Goal: Transaction & Acquisition: Purchase product/service

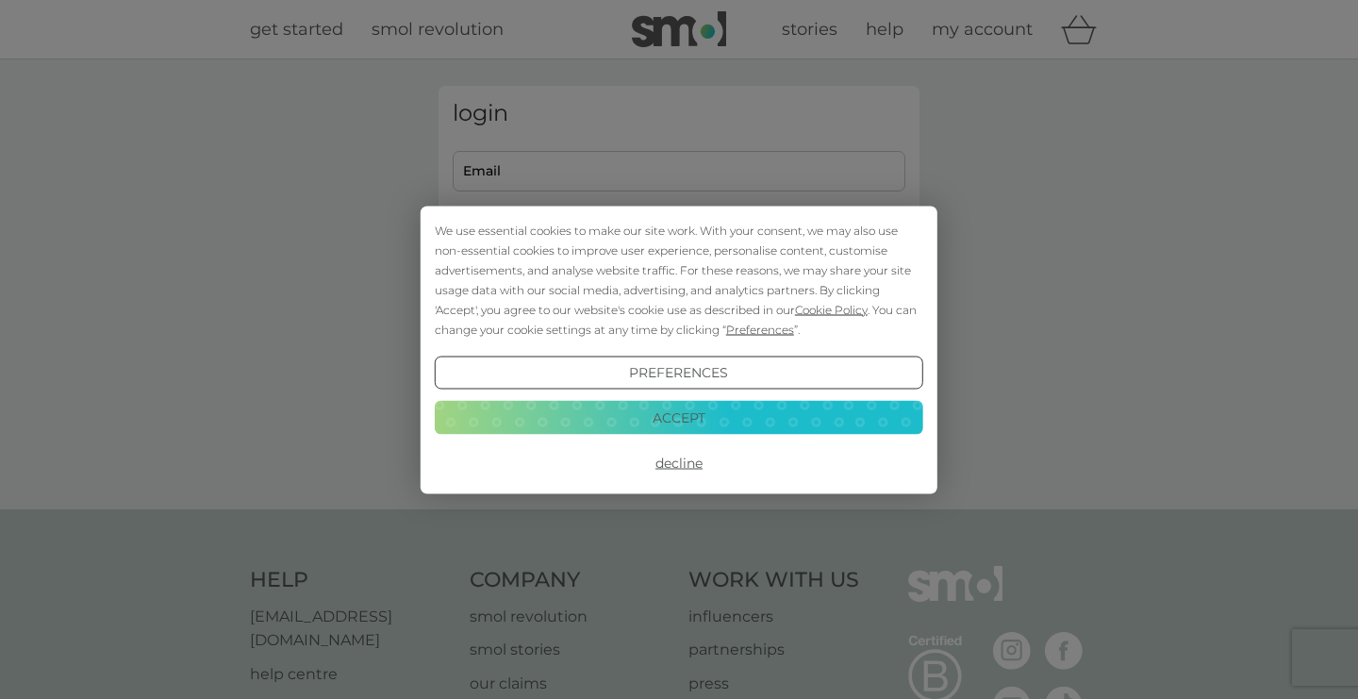
click at [669, 412] on button "Accept" at bounding box center [679, 418] width 489 height 34
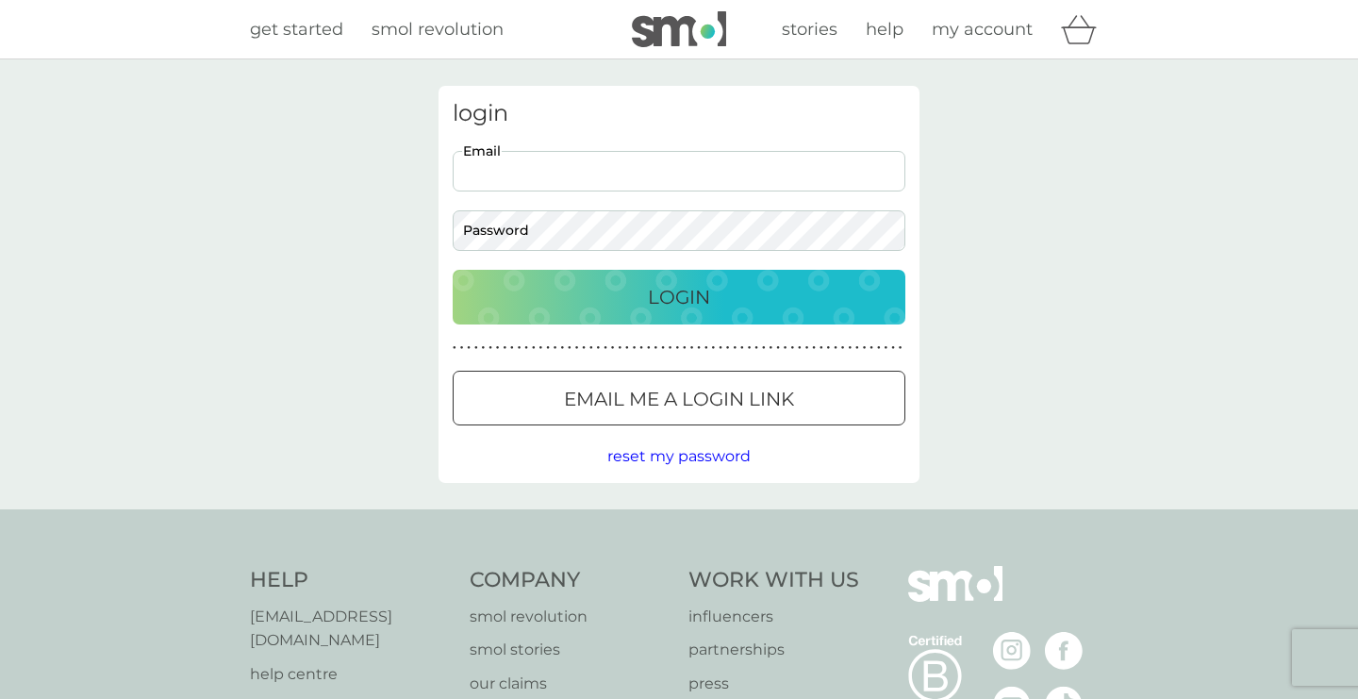
click at [578, 173] on input "Email" at bounding box center [679, 171] width 453 height 41
type input "jennyjcage@gmail.com"
click at [649, 297] on p "Login" at bounding box center [679, 297] width 62 height 30
click at [690, 295] on p "Login" at bounding box center [679, 297] width 62 height 30
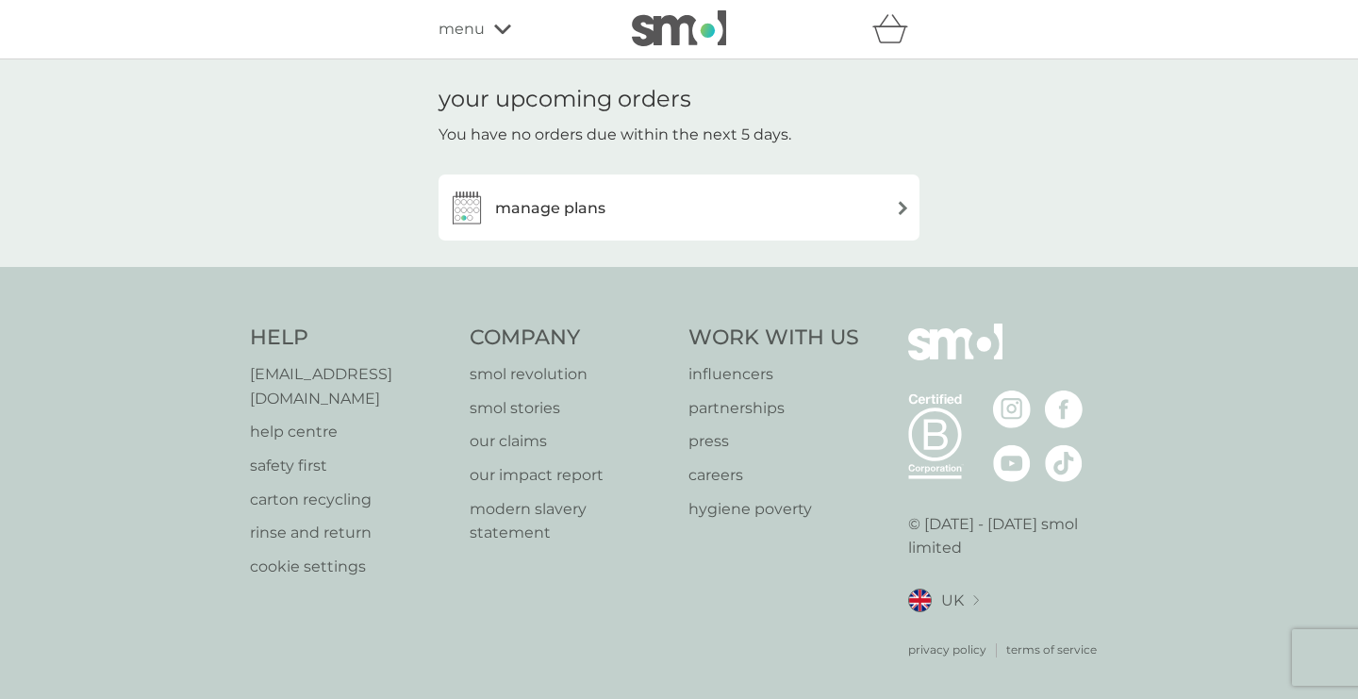
click at [635, 208] on div "manage plans" at bounding box center [679, 208] width 462 height 38
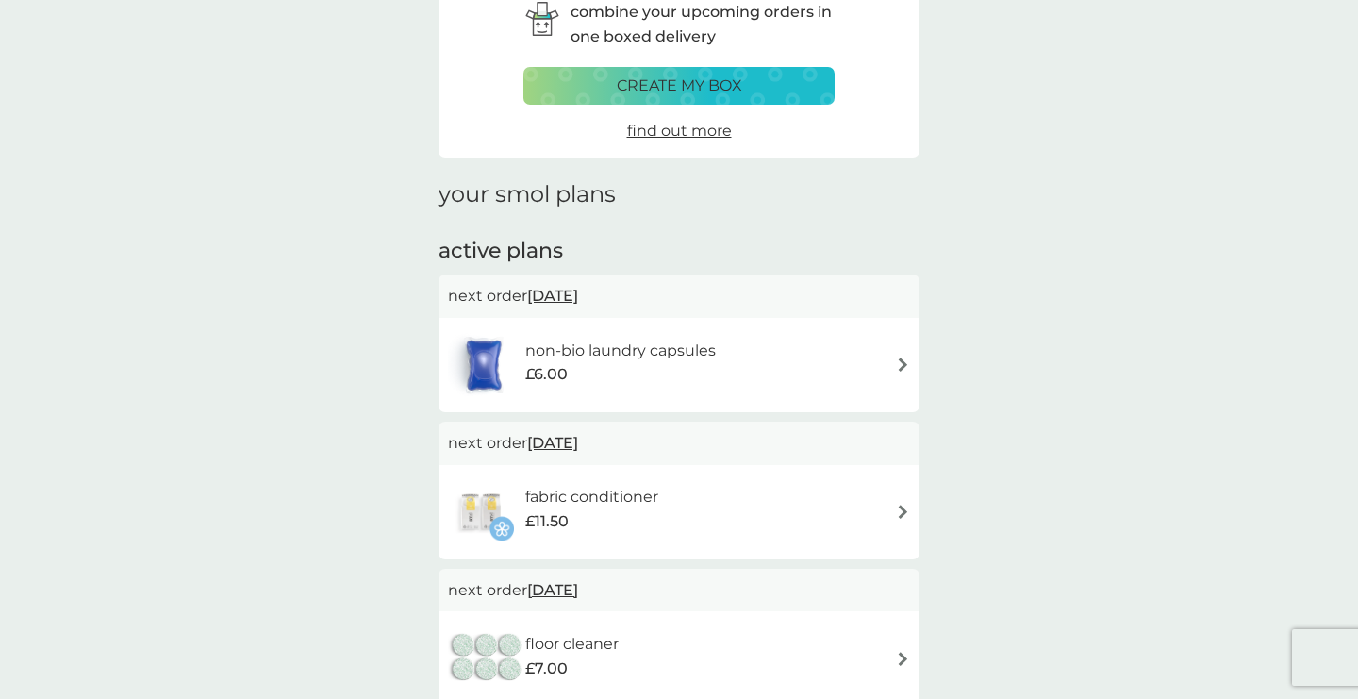
scroll to position [113, 0]
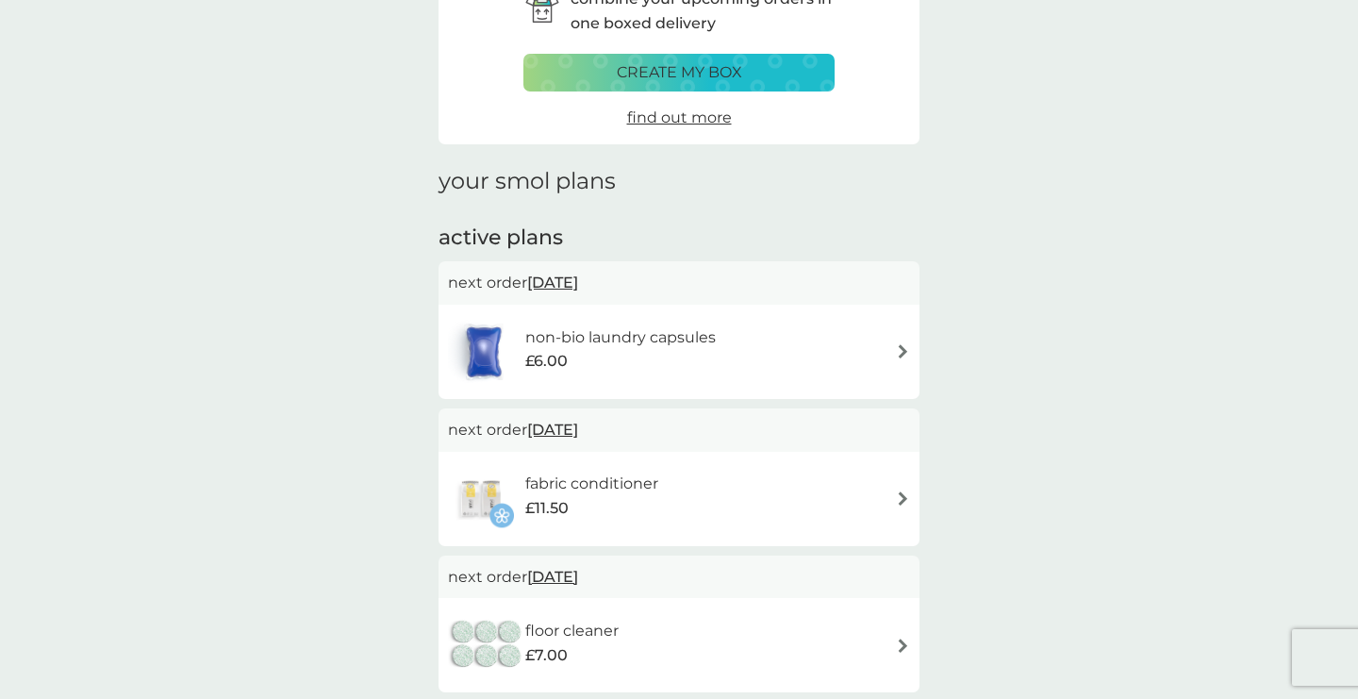
click at [656, 341] on h6 "non-bio laundry capsules" at bounding box center [620, 337] width 191 height 25
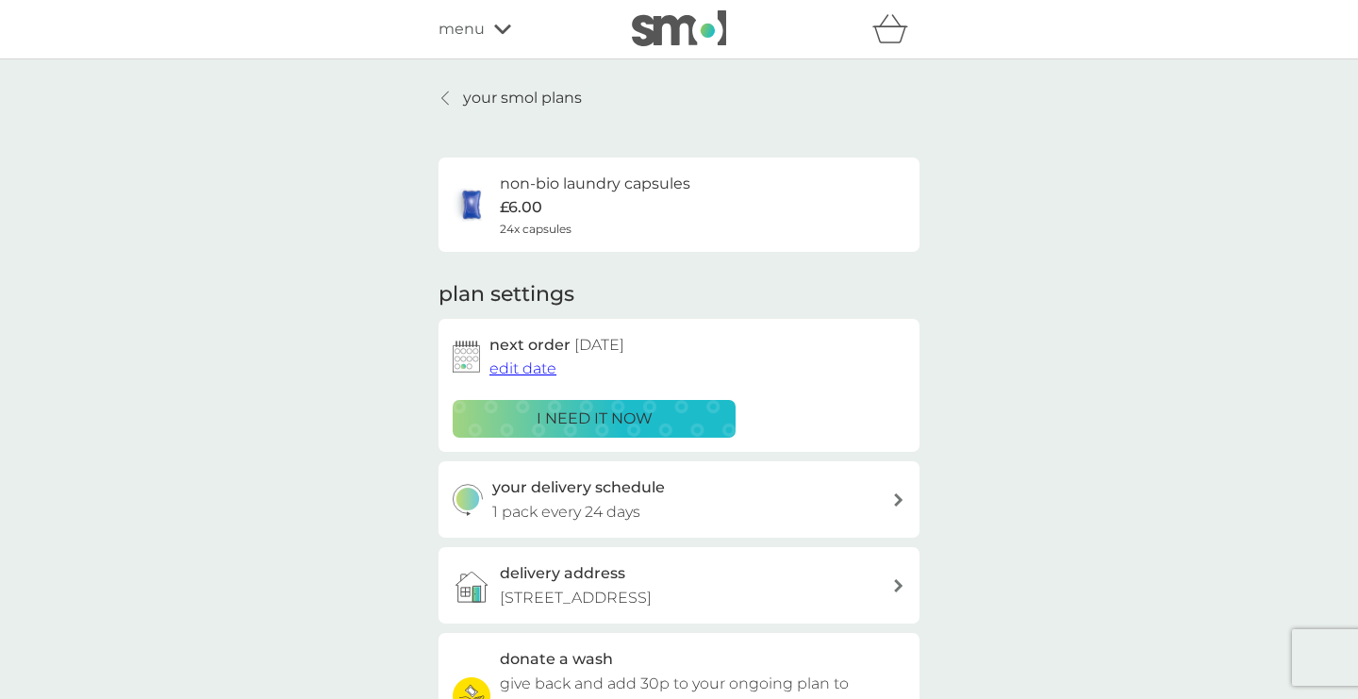
click at [613, 426] on p "i need it now" at bounding box center [595, 419] width 116 height 25
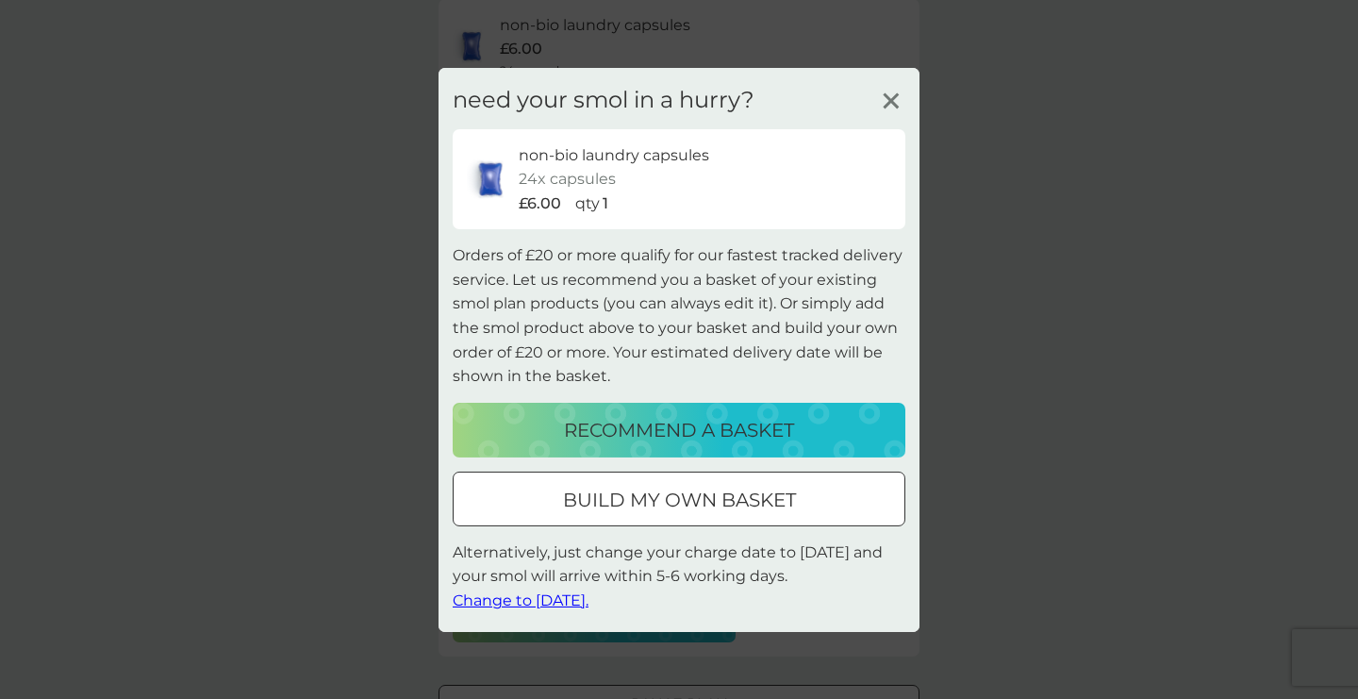
scroll to position [290, 0]
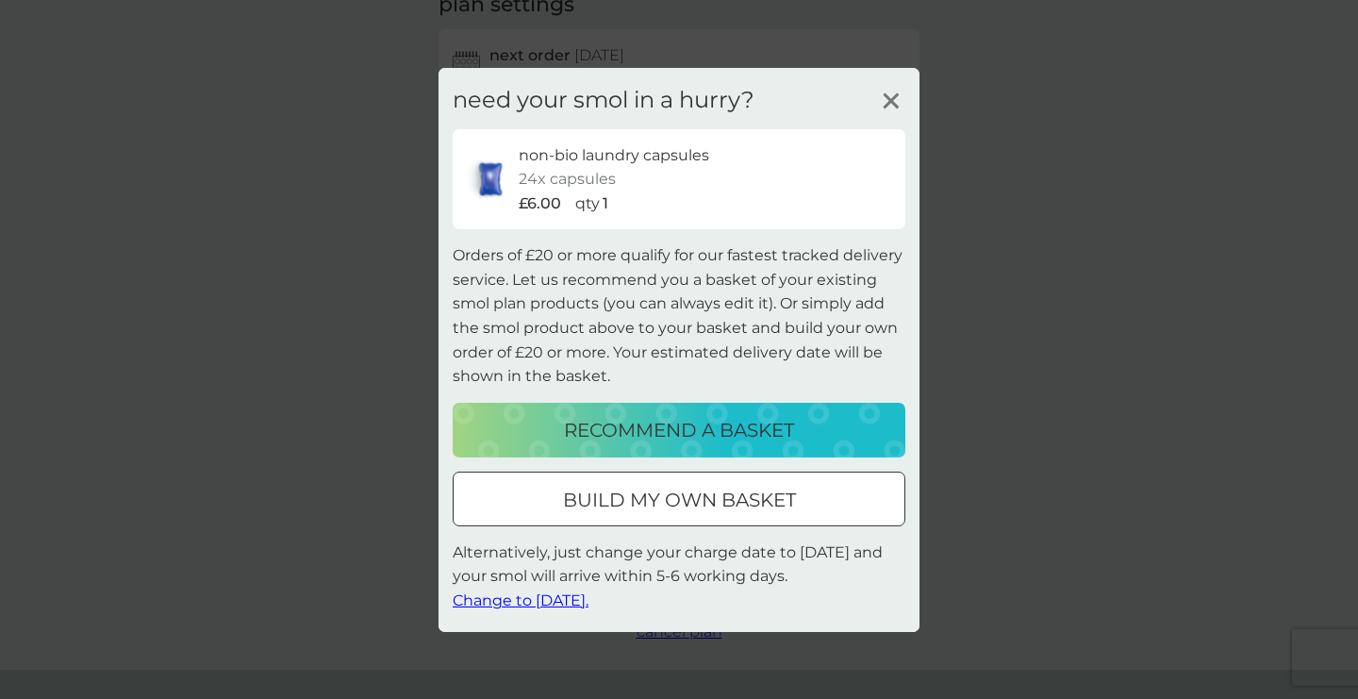
click at [627, 491] on p "build my own basket" at bounding box center [679, 500] width 233 height 30
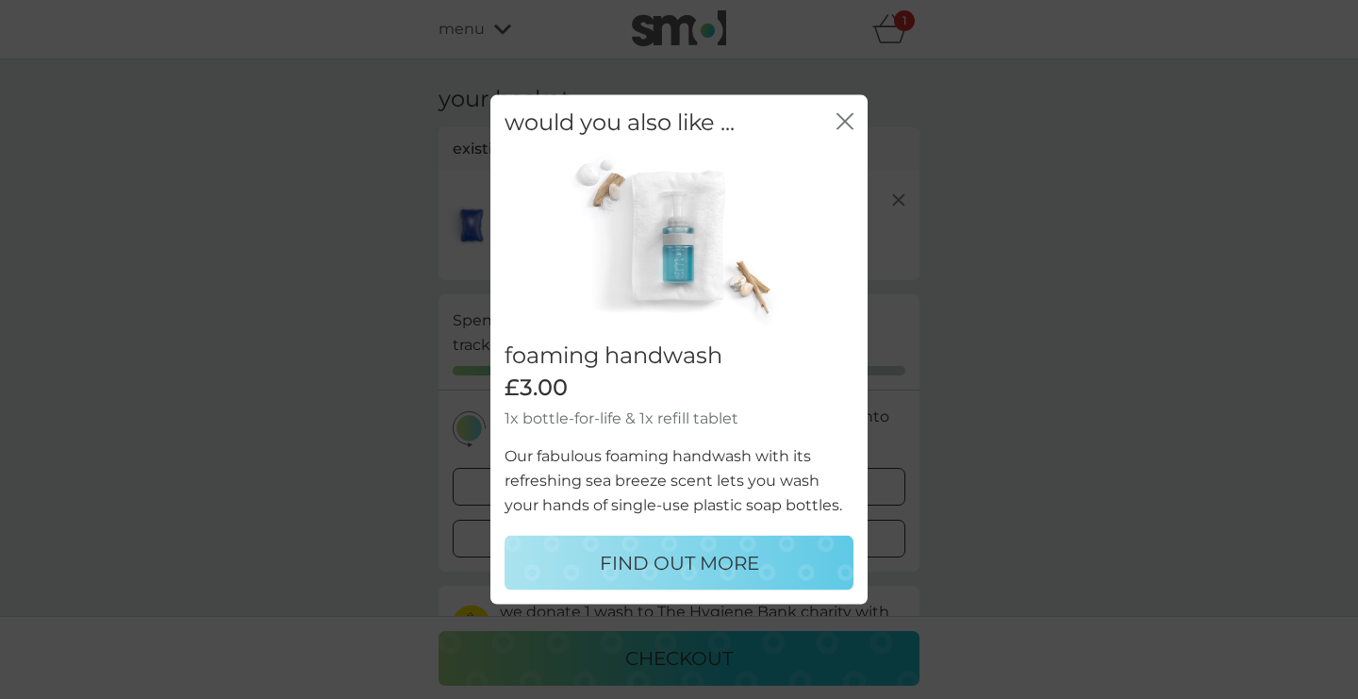
click at [845, 112] on icon "close" at bounding box center [845, 120] width 17 height 17
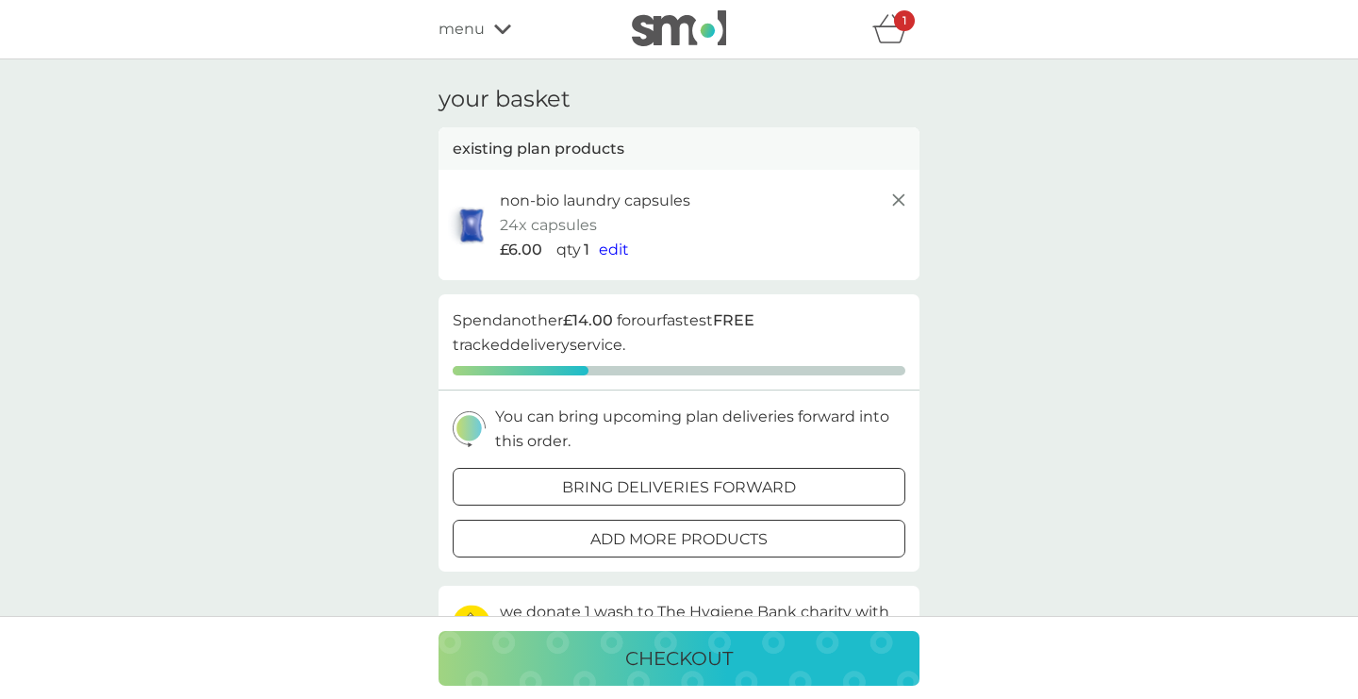
click at [627, 250] on div "£6.00 qty 1 edit" at bounding box center [705, 250] width 410 height 25
click at [611, 252] on span "edit" at bounding box center [614, 250] width 30 height 18
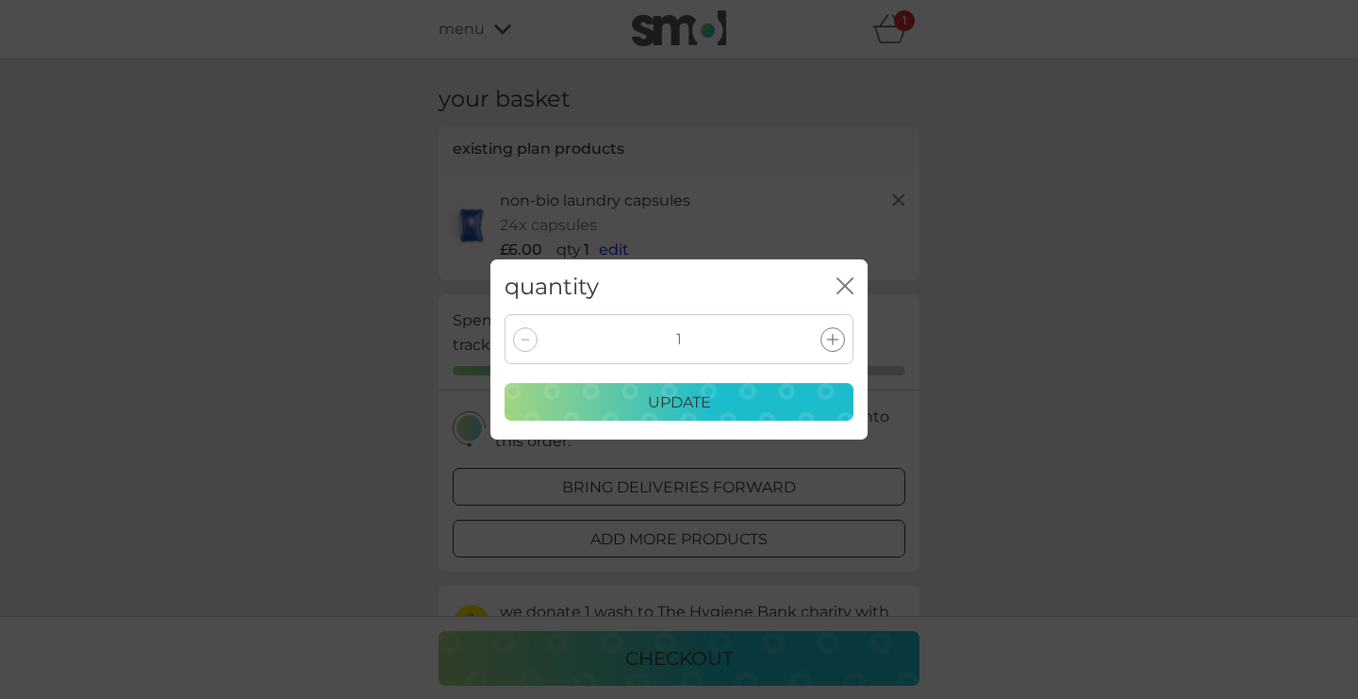
click at [834, 340] on icon at bounding box center [832, 339] width 11 height 11
click at [698, 410] on p "update" at bounding box center [679, 402] width 63 height 25
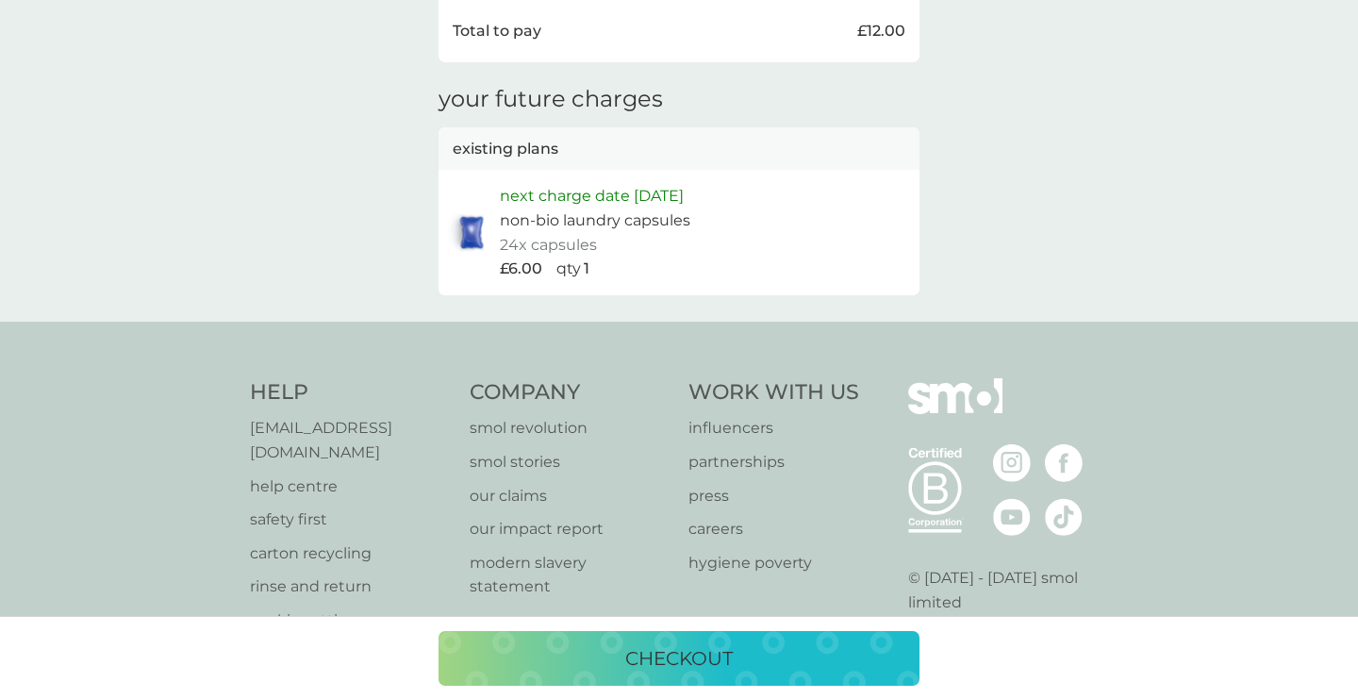
scroll to position [713, 0]
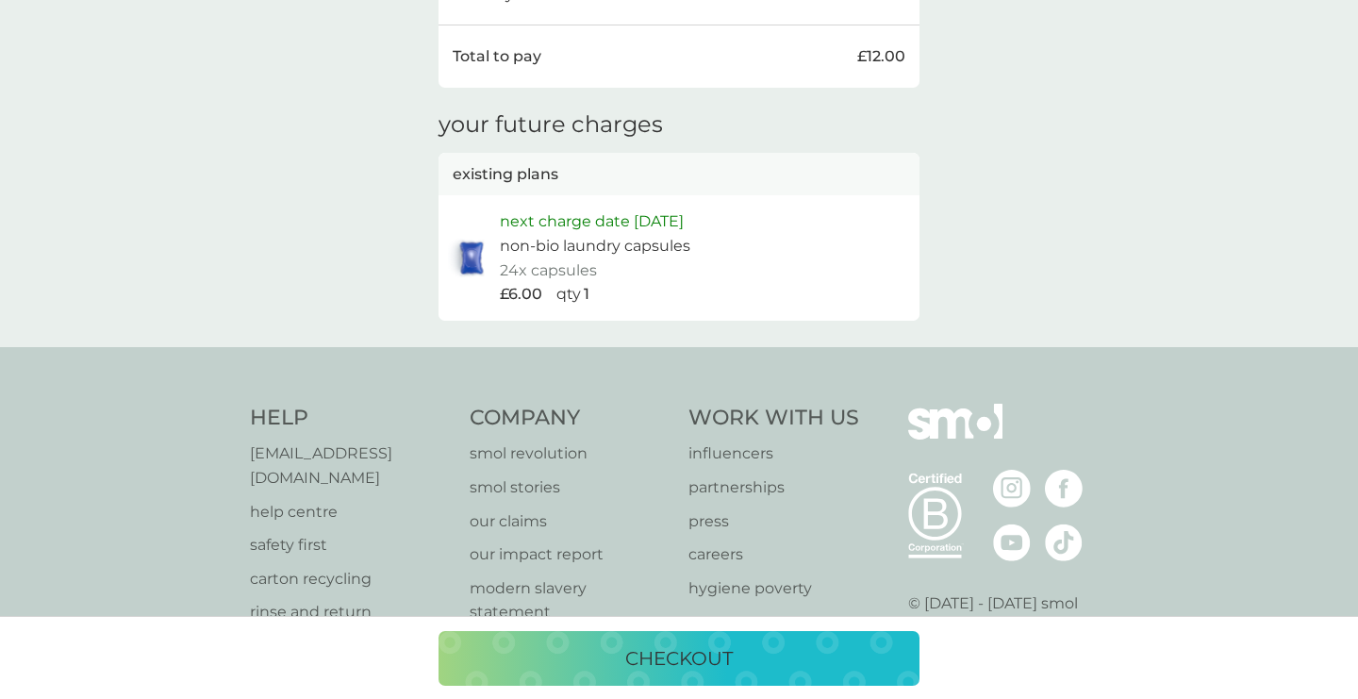
click at [647, 646] on p "checkout" at bounding box center [679, 658] width 108 height 30
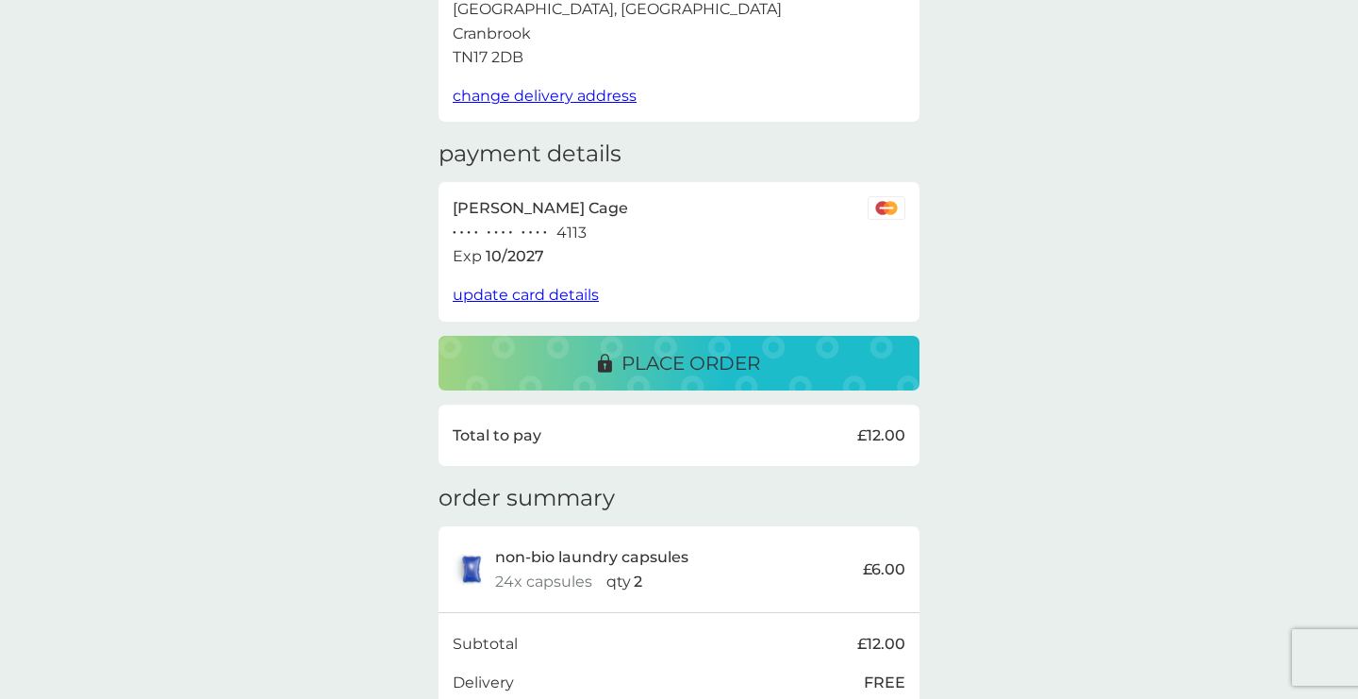
scroll to position [190, 0]
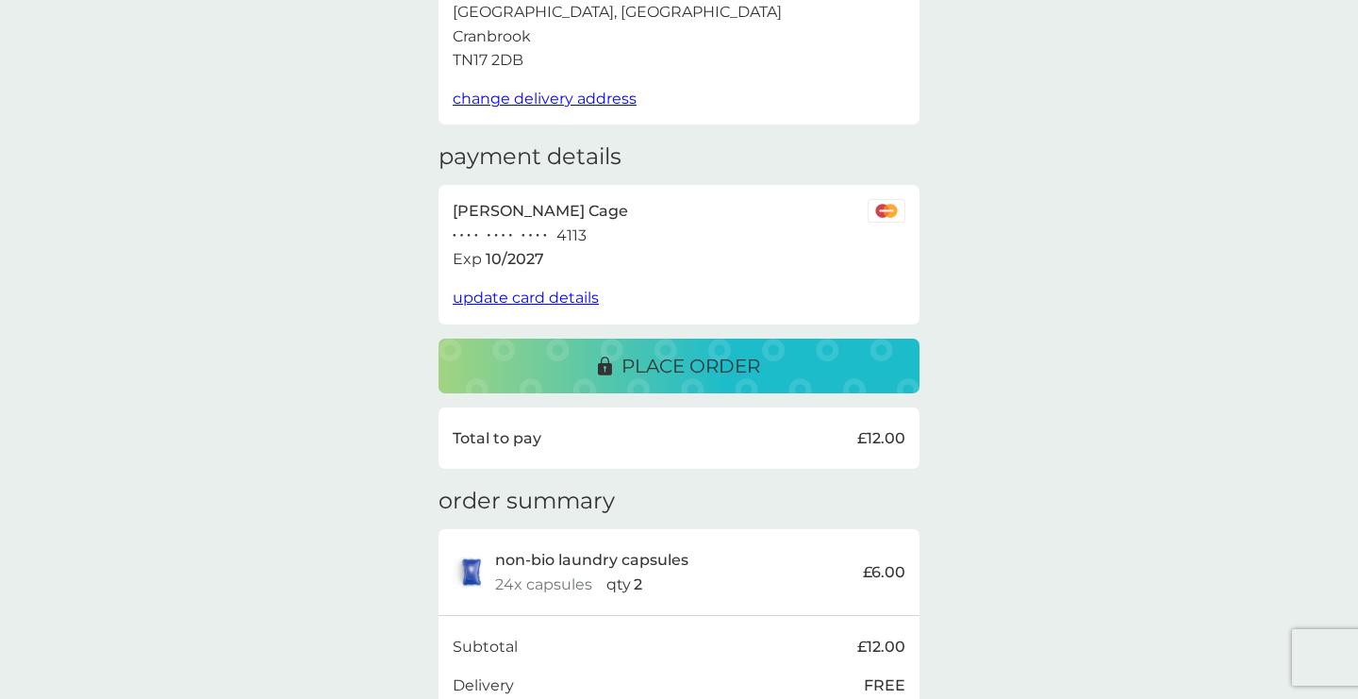
click at [559, 297] on span "update card details" at bounding box center [526, 298] width 146 height 18
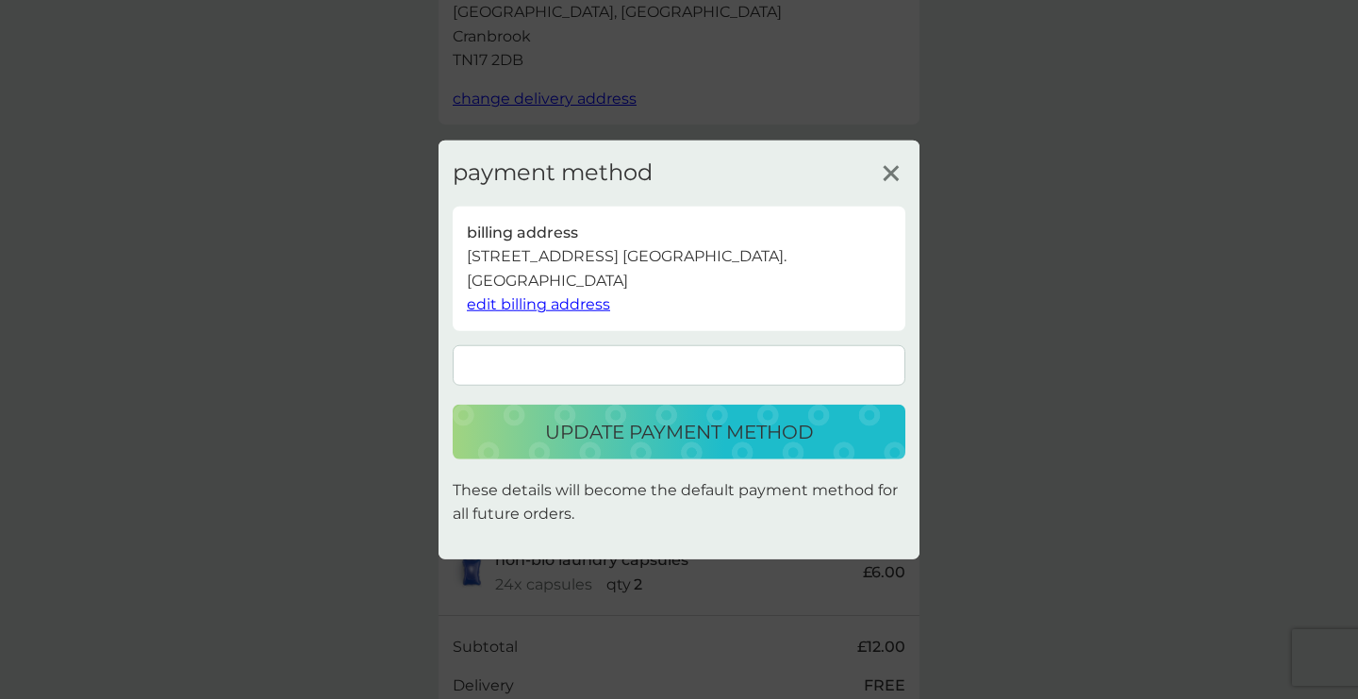
click at [712, 444] on p "update payment method" at bounding box center [679, 432] width 269 height 30
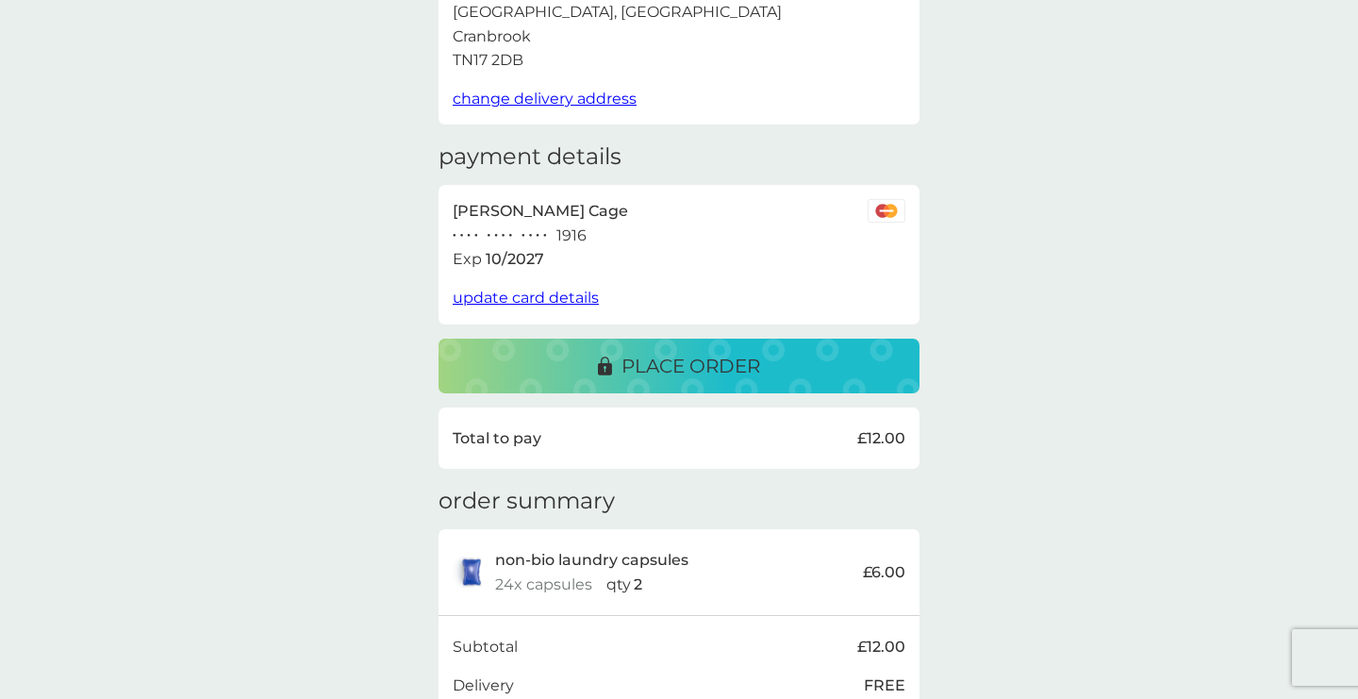
click at [687, 370] on p "place order" at bounding box center [691, 366] width 139 height 30
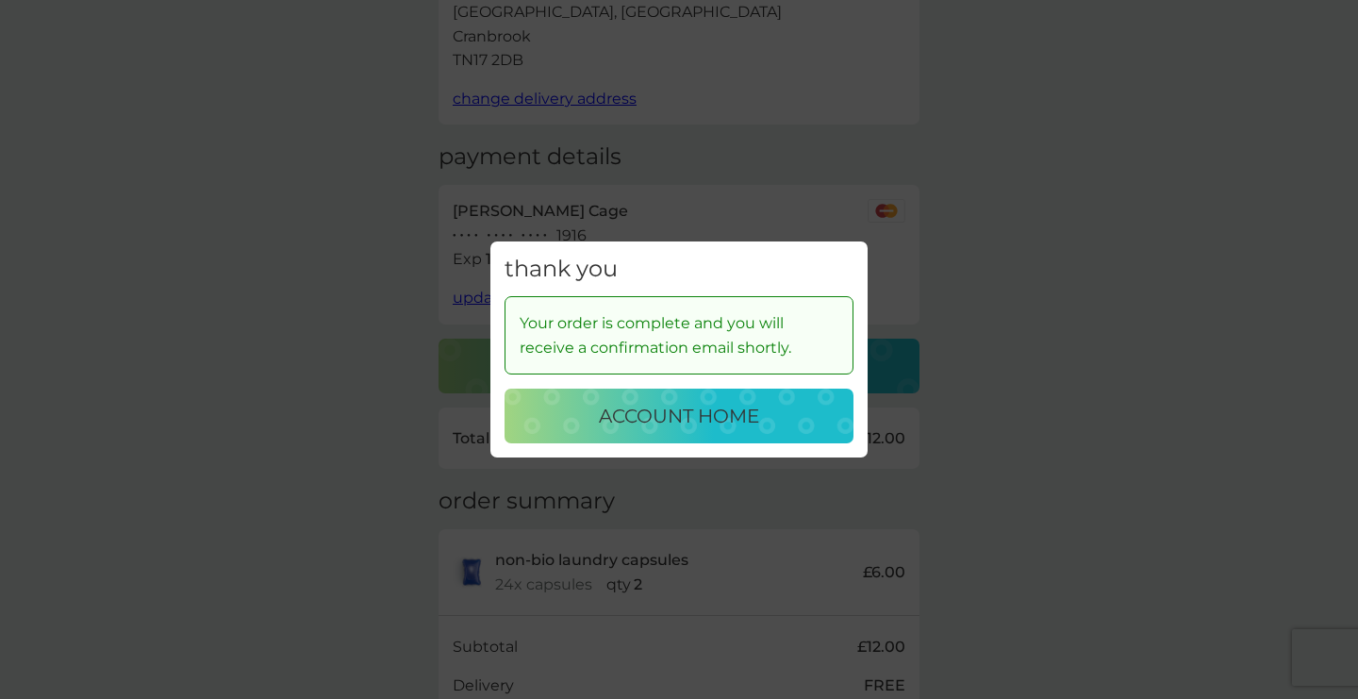
click at [671, 421] on p "account home" at bounding box center [679, 416] width 160 height 30
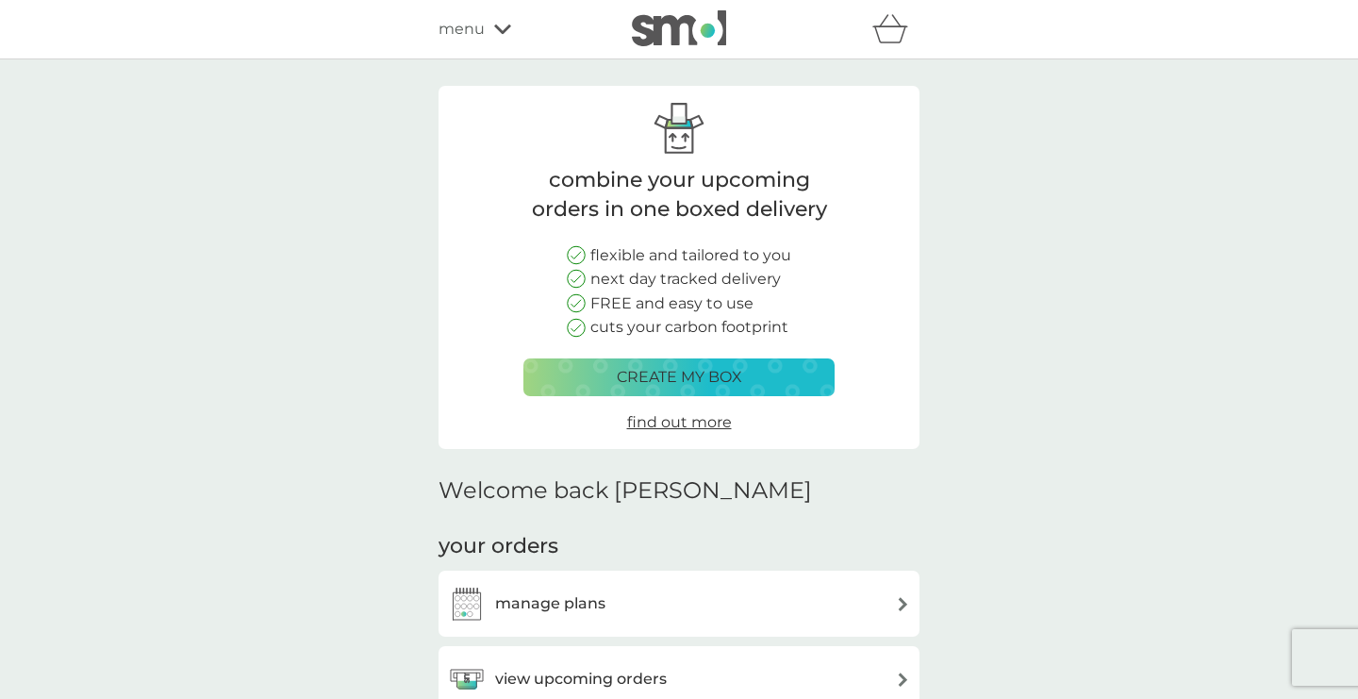
click at [507, 32] on icon at bounding box center [502, 29] width 17 height 11
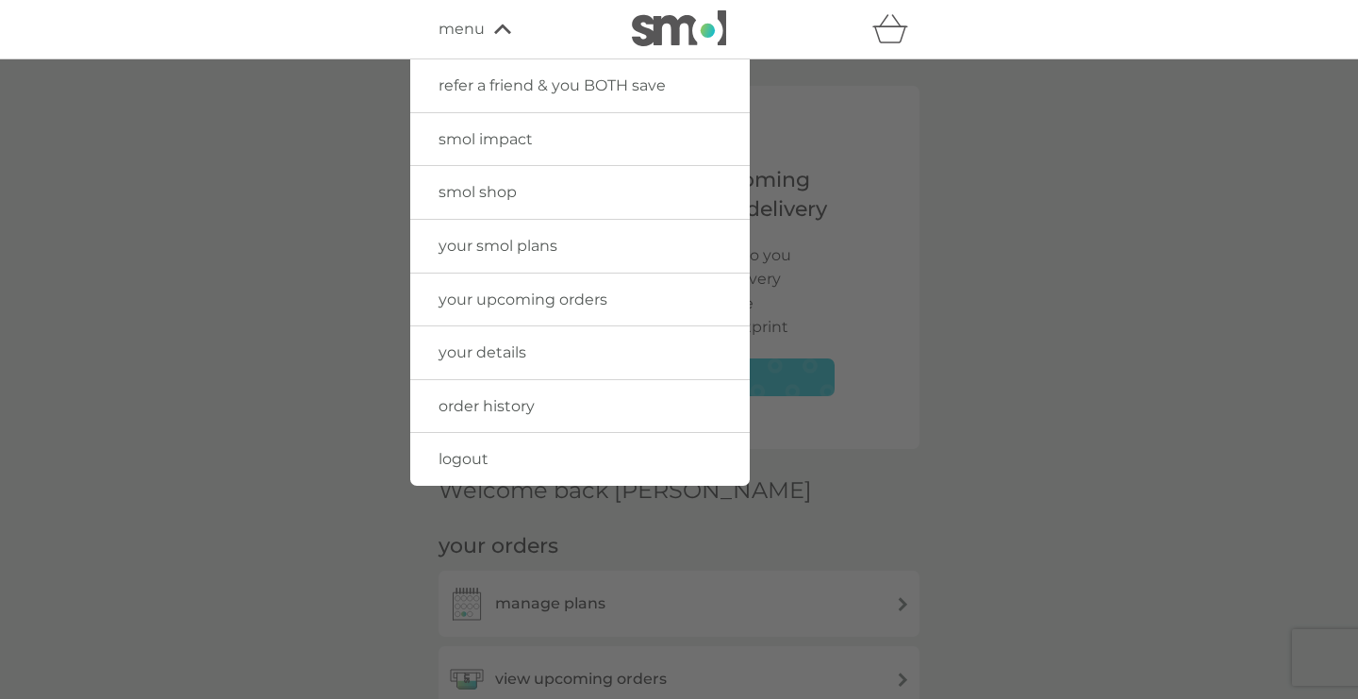
click at [440, 463] on span "logout" at bounding box center [464, 459] width 50 height 18
